Goal: Task Accomplishment & Management: Use online tool/utility

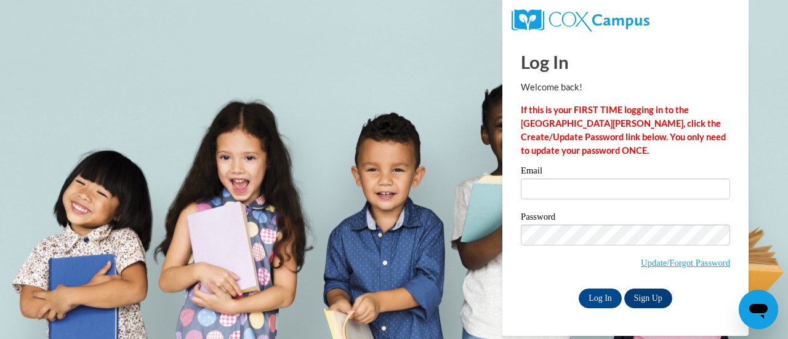
type input "[PERSON_NAME][EMAIL_ADDRESS][PERSON_NAME][DOMAIN_NAME]"
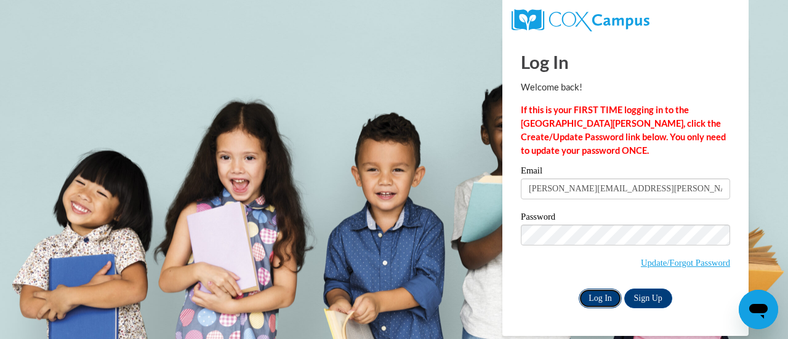
click at [601, 305] on input "Log In" at bounding box center [600, 299] width 43 height 20
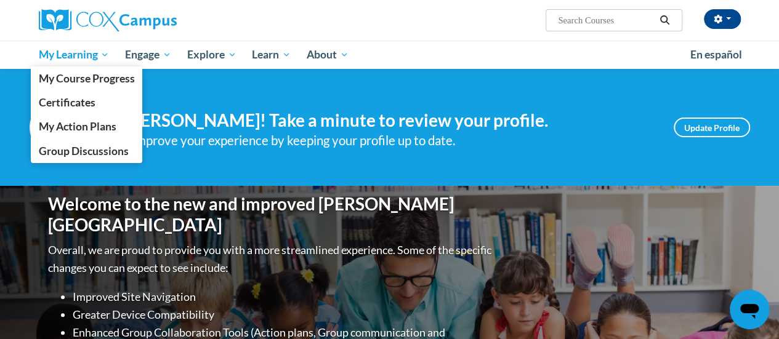
click at [84, 55] on span "My Learning" at bounding box center [73, 54] width 71 height 15
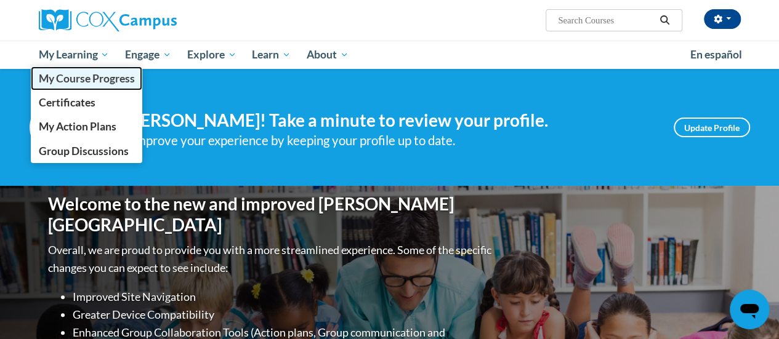
click at [115, 82] on span "My Course Progress" at bounding box center [86, 78] width 96 height 13
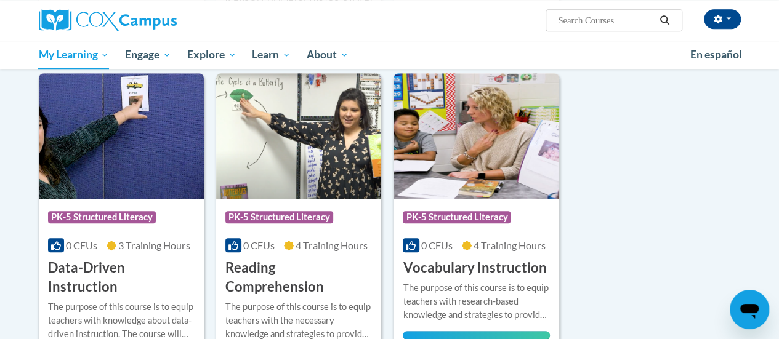
scroll to position [490, 0]
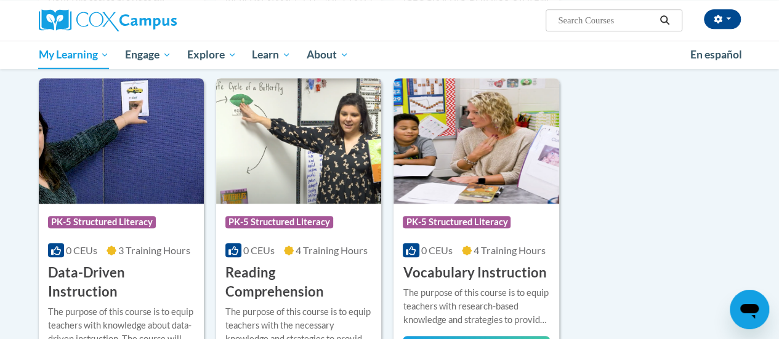
click at [312, 156] on img at bounding box center [298, 141] width 165 height 126
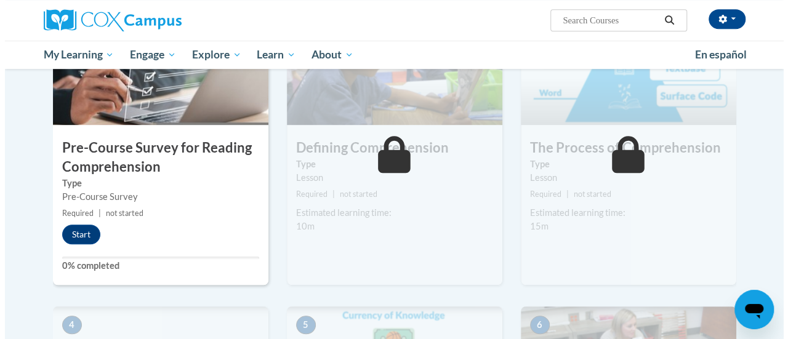
scroll to position [323, 0]
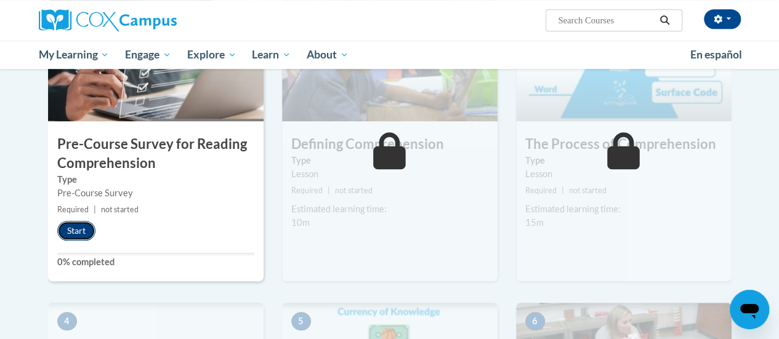
click at [74, 229] on button "Start" at bounding box center [76, 231] width 38 height 20
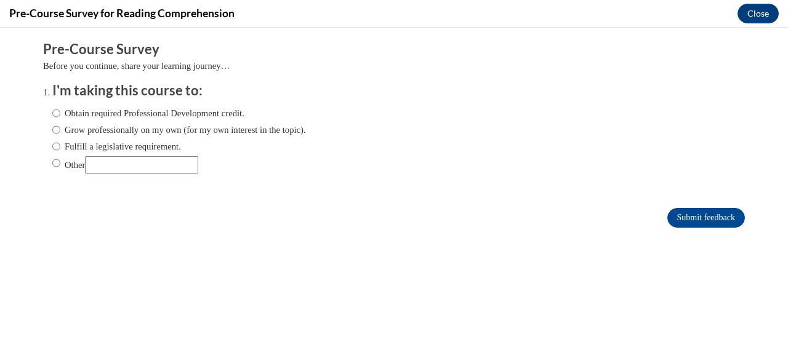
scroll to position [0, 0]
click at [137, 149] on label "Fulfill a legislative requirement." at bounding box center [116, 147] width 129 height 14
click at [60, 149] on input "Fulfill a legislative requirement." at bounding box center [56, 147] width 8 height 14
radio input "true"
click at [728, 222] on input "Submit feedback" at bounding box center [706, 218] width 78 height 20
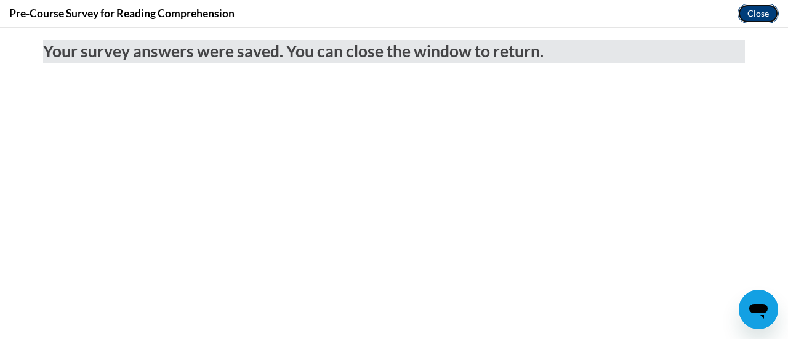
click at [761, 18] on button "Close" at bounding box center [758, 14] width 41 height 20
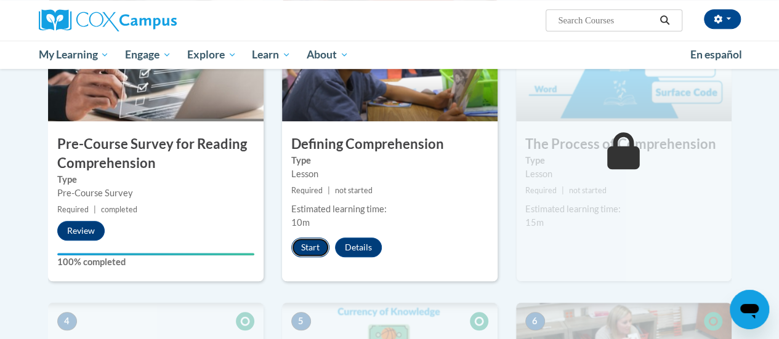
click at [304, 250] on button "Start" at bounding box center [310, 248] width 38 height 20
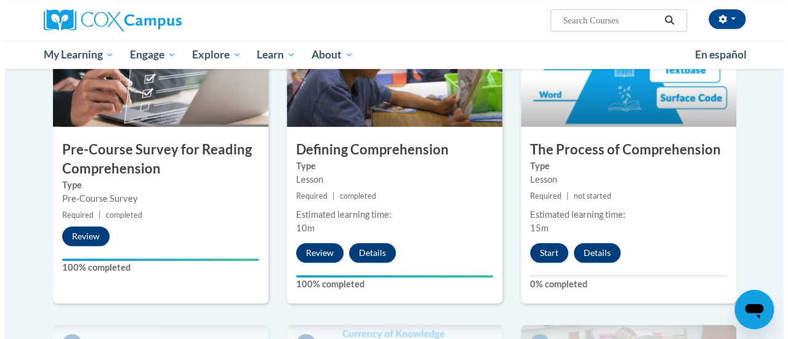
scroll to position [326, 0]
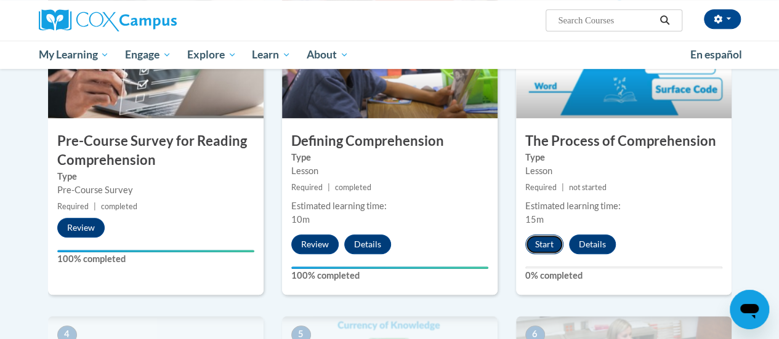
click at [545, 247] on button "Start" at bounding box center [544, 245] width 38 height 20
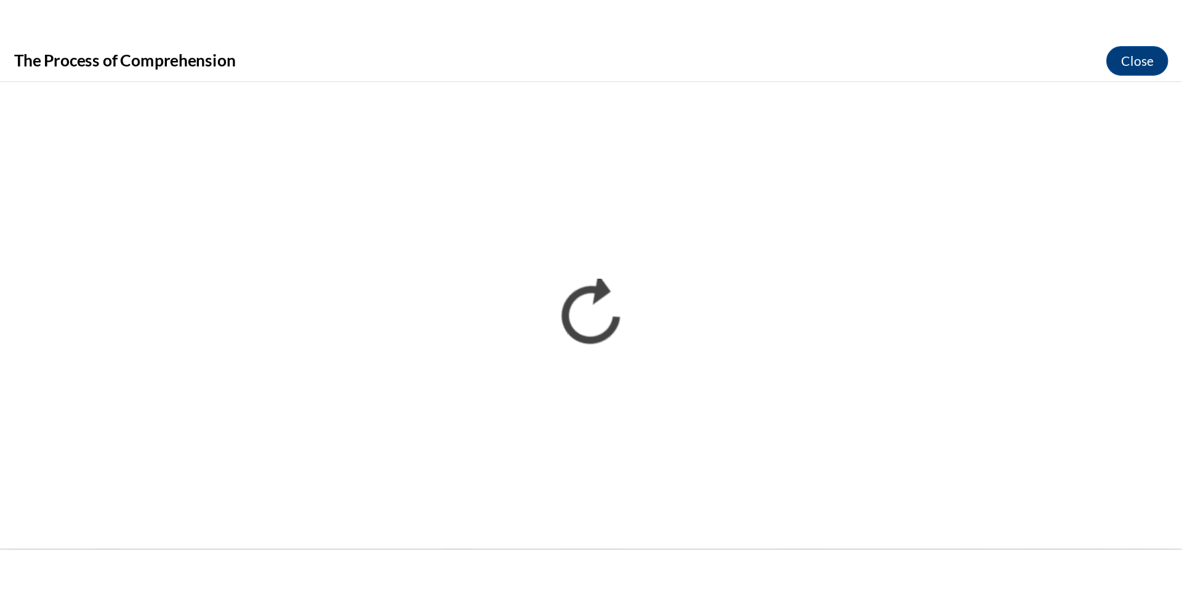
scroll to position [327, 0]
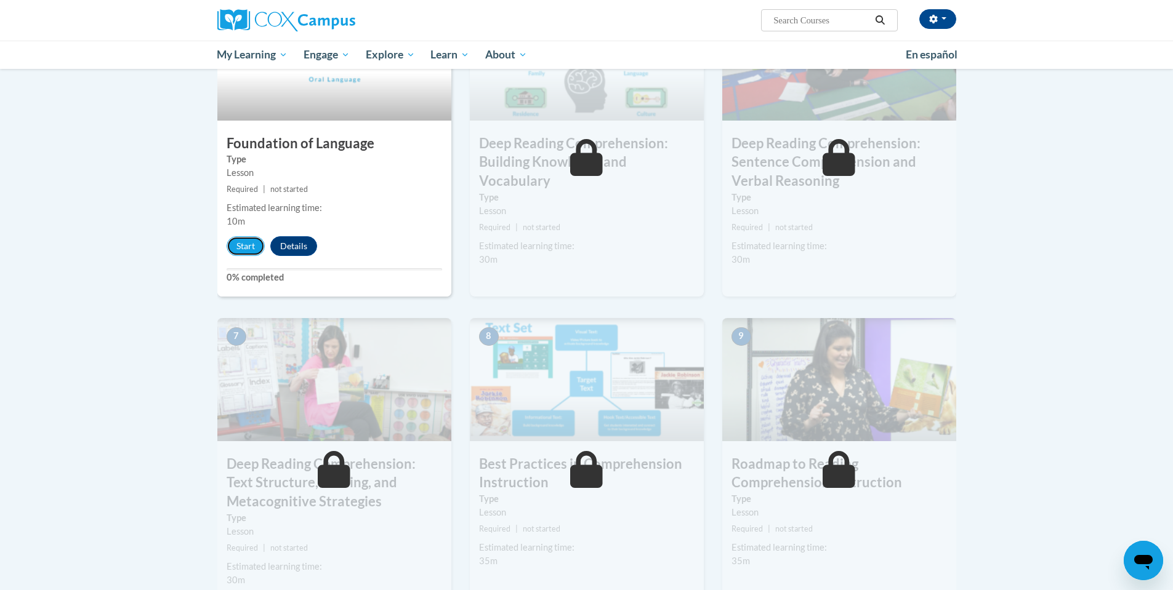
click at [254, 240] on button "Start" at bounding box center [246, 246] width 38 height 20
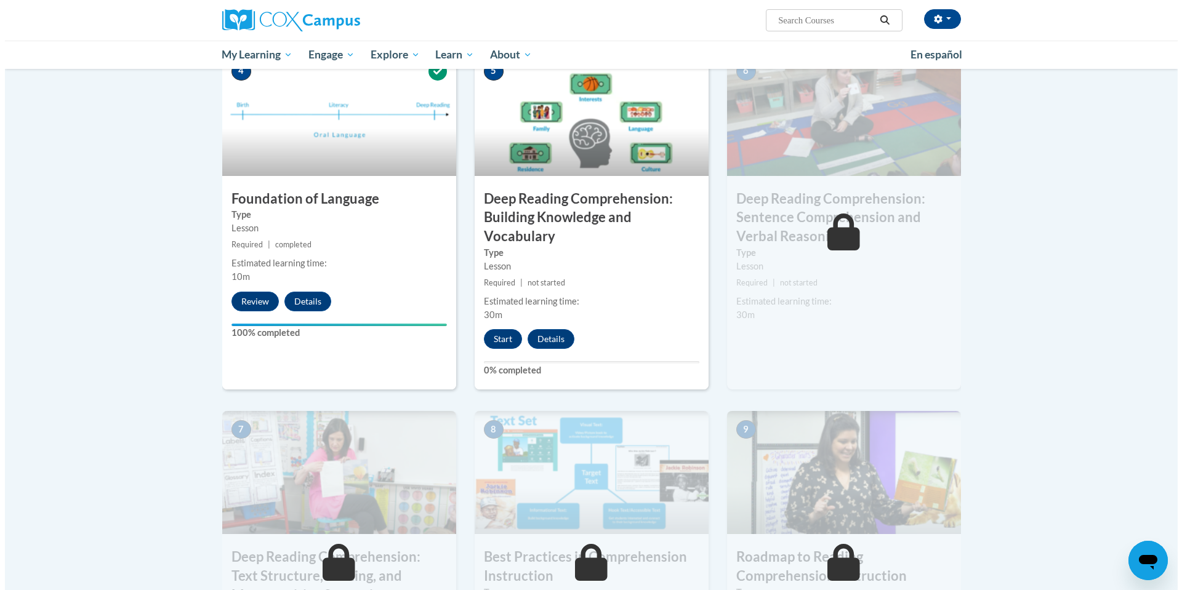
scroll to position [593, 0]
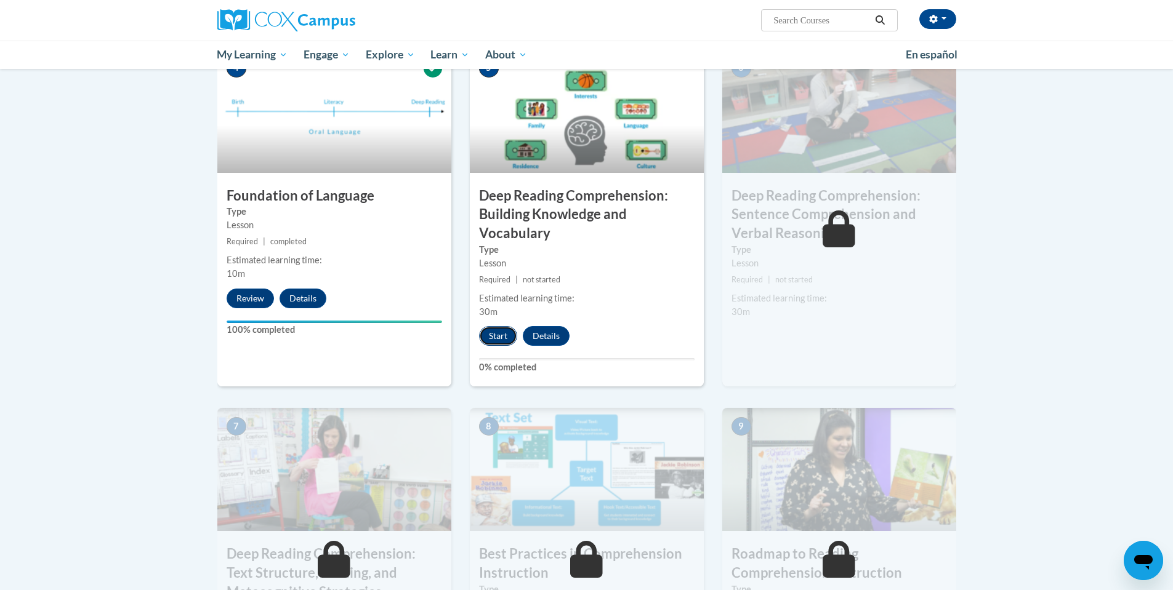
click at [504, 332] on button "Start" at bounding box center [498, 336] width 38 height 20
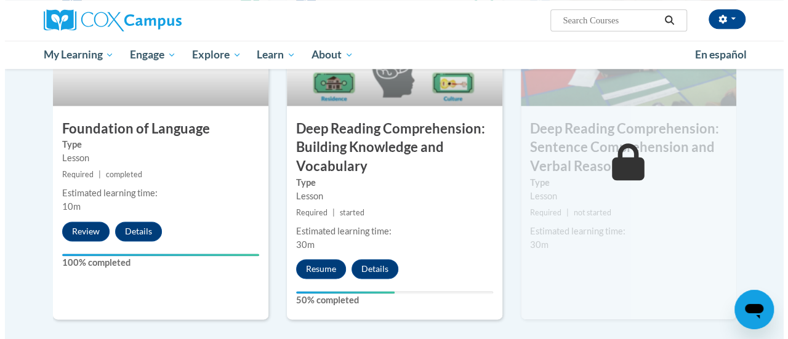
scroll to position [735, 0]
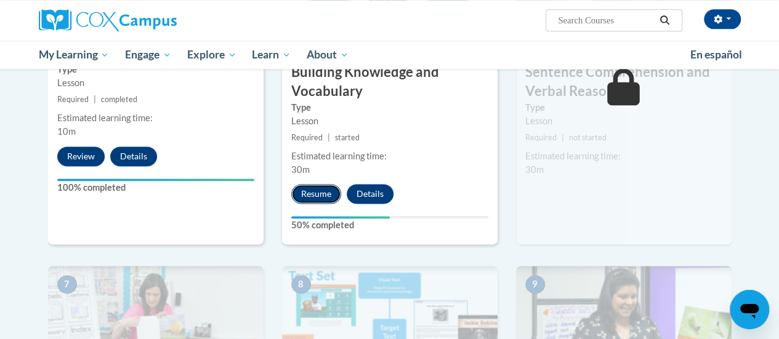
click at [324, 195] on button "Resume" at bounding box center [316, 194] width 50 height 20
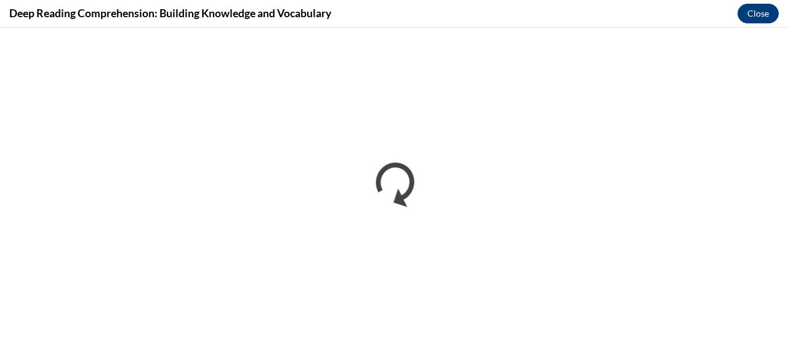
scroll to position [0, 0]
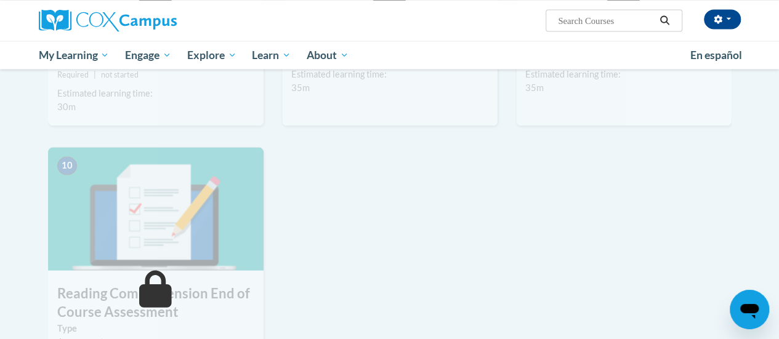
scroll to position [1212, 0]
